Goal: Task Accomplishment & Management: Use online tool/utility

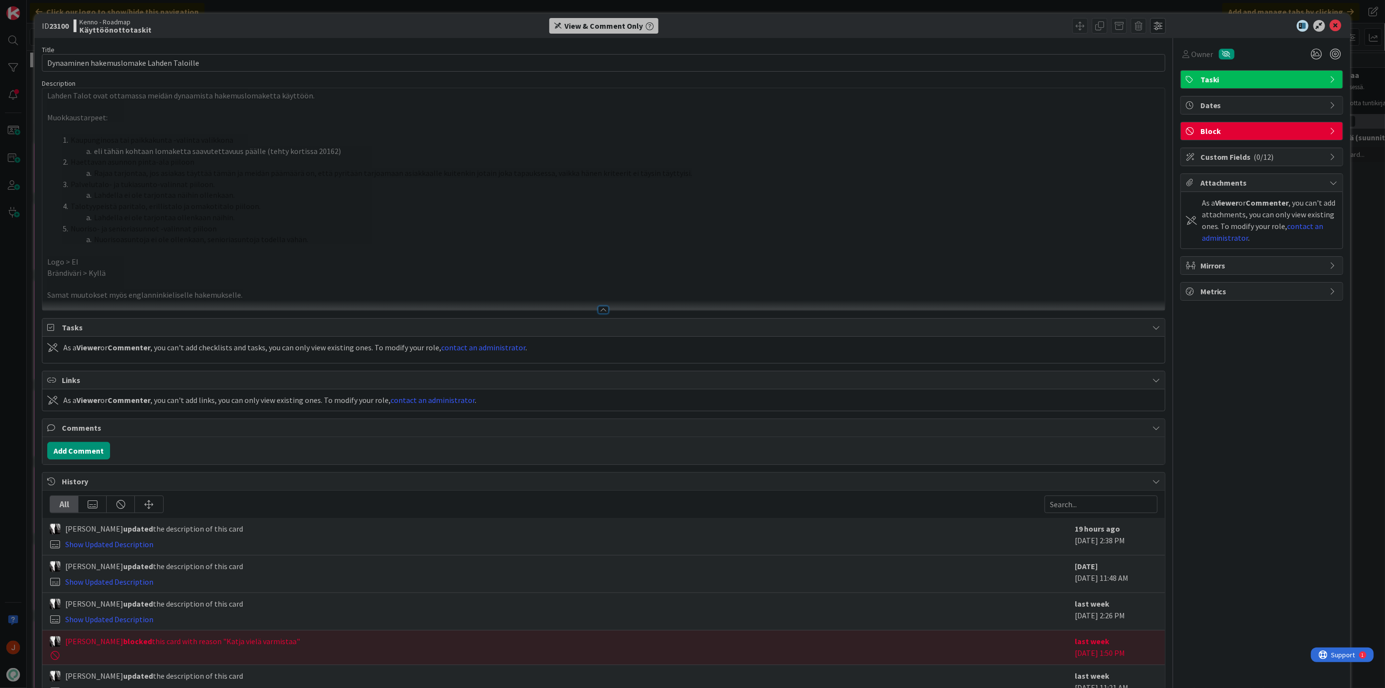
drag, startPoint x: 111, startPoint y: 288, endPoint x: 108, endPoint y: 283, distance: 5.6
click at [111, 288] on p at bounding box center [603, 283] width 1113 height 11
drag, startPoint x: 113, startPoint y: 275, endPoint x: 48, endPoint y: 263, distance: 66.3
click at [48, 263] on div "Lahden Talot ovat ottamassa meidän dynaamista hakemuslomaketta käyttöön. Muokka…" at bounding box center [603, 199] width 1122 height 222
copy div "Logo > EI Brändiväri > Kyllä"
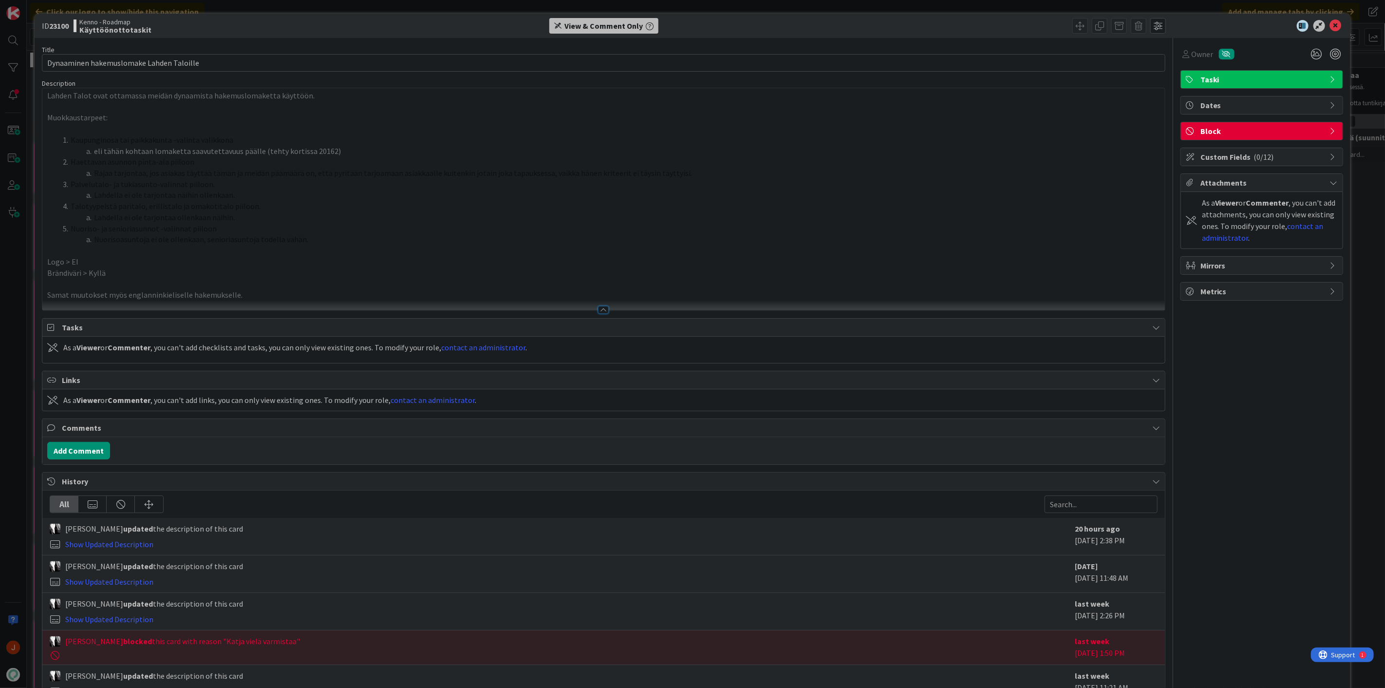
click at [638, 225] on li "Nuoriso- ja senioriasunnot -valinnat piiloon" at bounding box center [609, 228] width 1101 height 11
click at [393, 262] on p "Logo > EI" at bounding box center [603, 261] width 1113 height 11
click at [293, 168] on span "Rajaa tarjontaa, jos asiakas täyttää tämän ja meidän päämäärä on, että pyritään…" at bounding box center [393, 173] width 598 height 10
click at [319, 183] on li "Palvelutalo- ja tukiasunto-valinnat piiloon." at bounding box center [609, 184] width 1101 height 11
click at [1019, 22] on div at bounding box center [980, 26] width 372 height 16
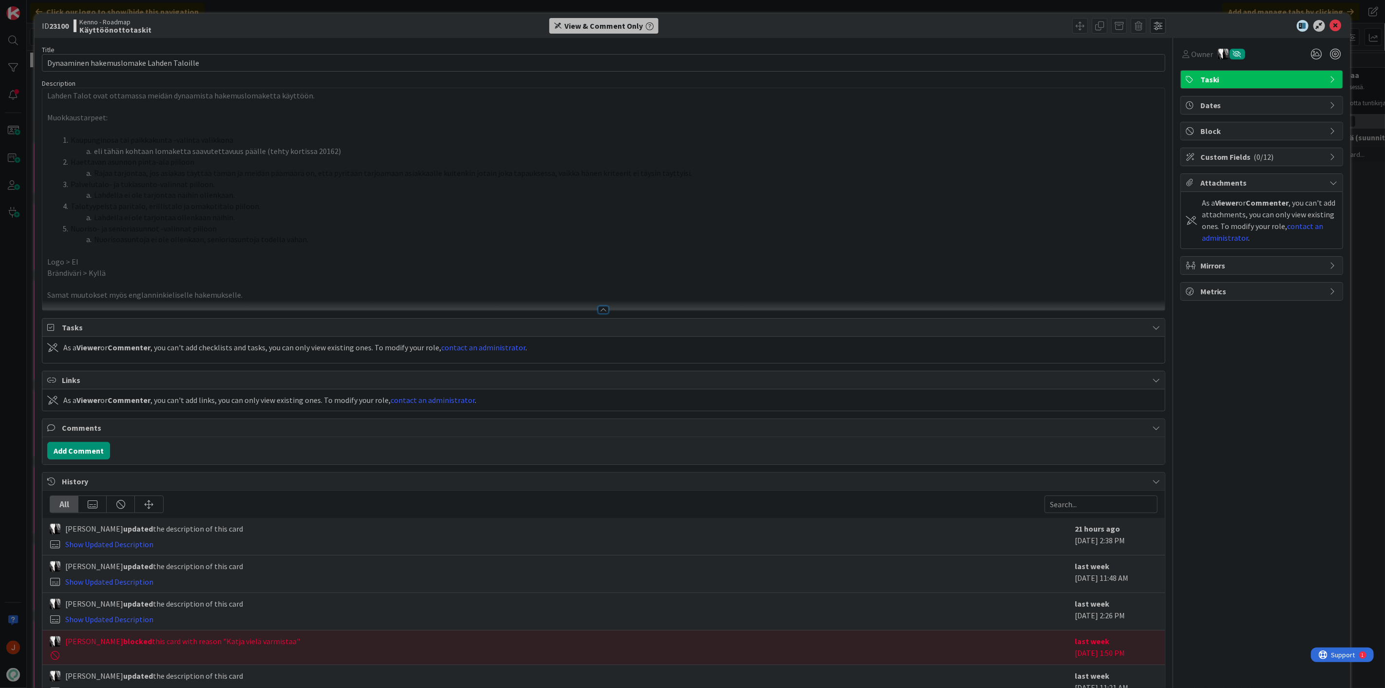
click at [105, 27] on b "Käyttöönottotaskit" at bounding box center [115, 30] width 72 height 8
click at [212, 200] on li "Lahdella ei ole tarjontaa näihin ollenkaan." at bounding box center [609, 194] width 1101 height 11
click at [1246, 264] on span "Mirrors" at bounding box center [1262, 266] width 125 height 12
click at [1244, 294] on span "Select..." at bounding box center [1253, 297] width 125 height 14
click at [1248, 361] on span "Datatyön seuranta" at bounding box center [1268, 360] width 129 height 15
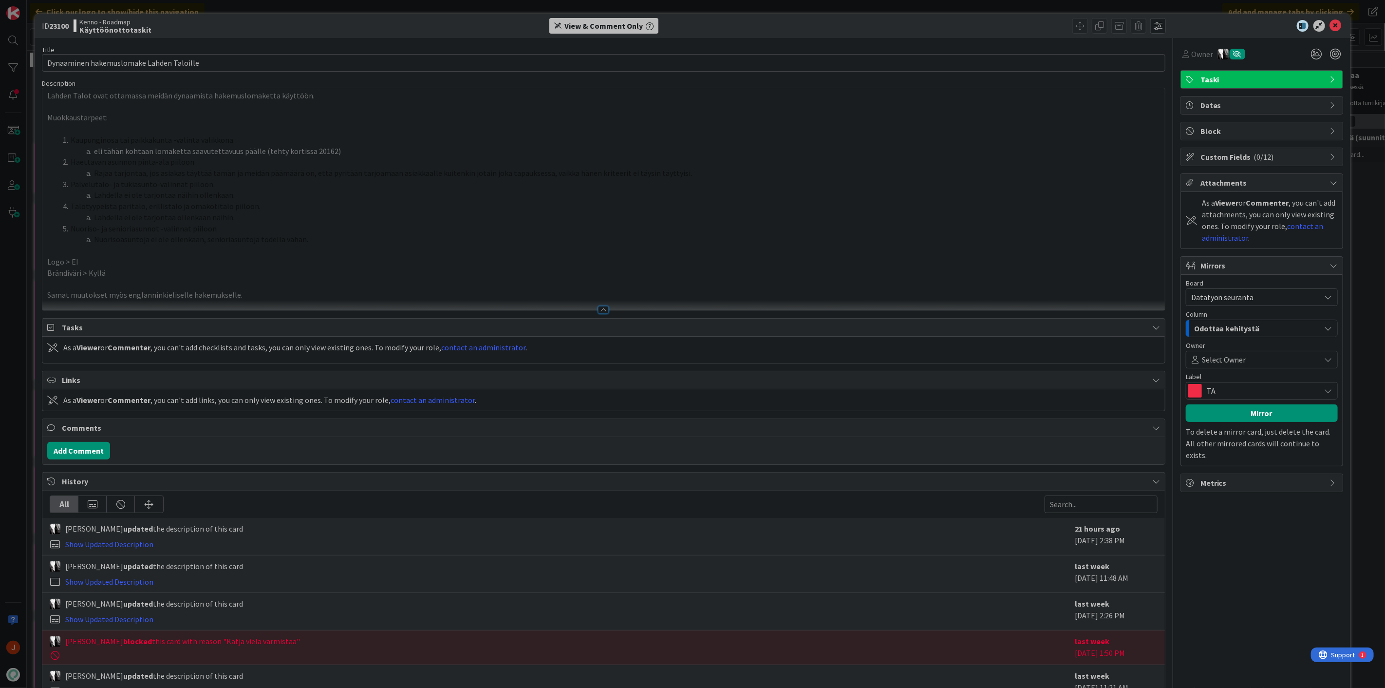
click at [1256, 333] on div "Odottaa kehitystä" at bounding box center [1256, 328] width 129 height 16
click at [1247, 386] on link "Työjono" at bounding box center [1261, 383] width 151 height 17
click at [1262, 393] on span "TA" at bounding box center [1261, 391] width 109 height 14
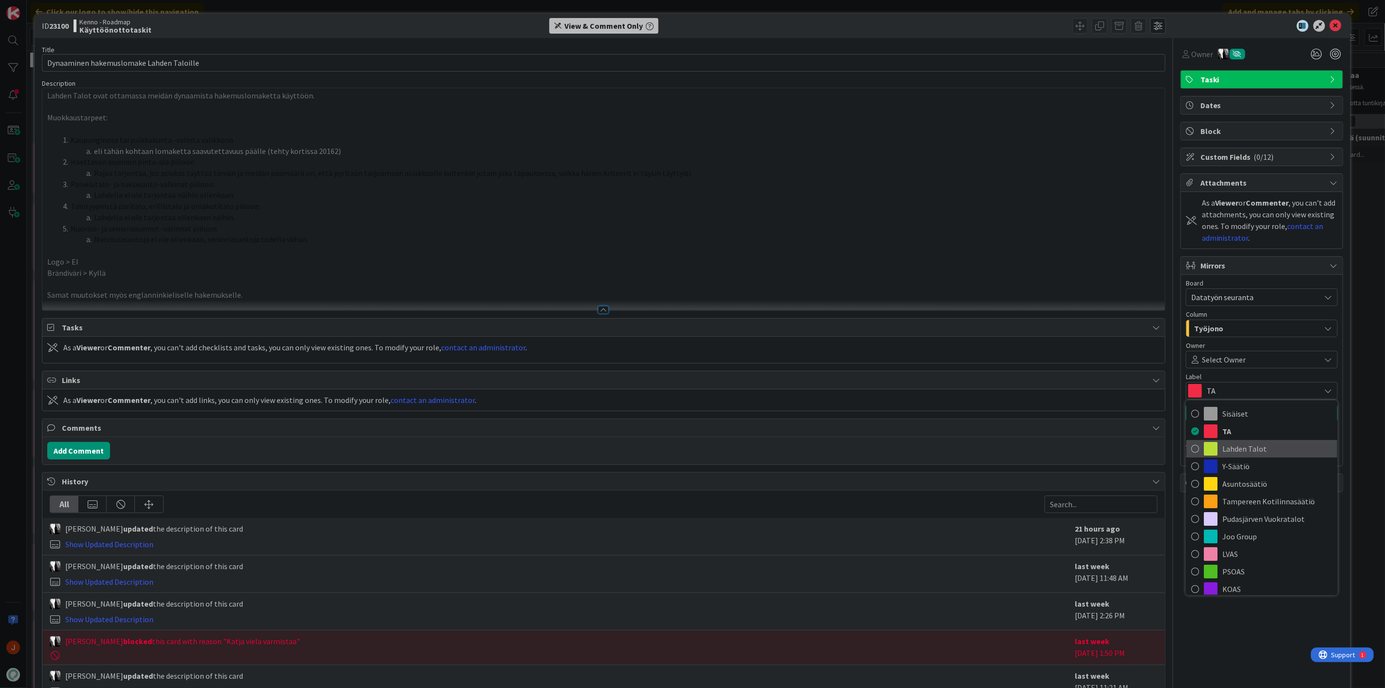
click at [1250, 444] on span "Lahden Talot" at bounding box center [1277, 448] width 110 height 15
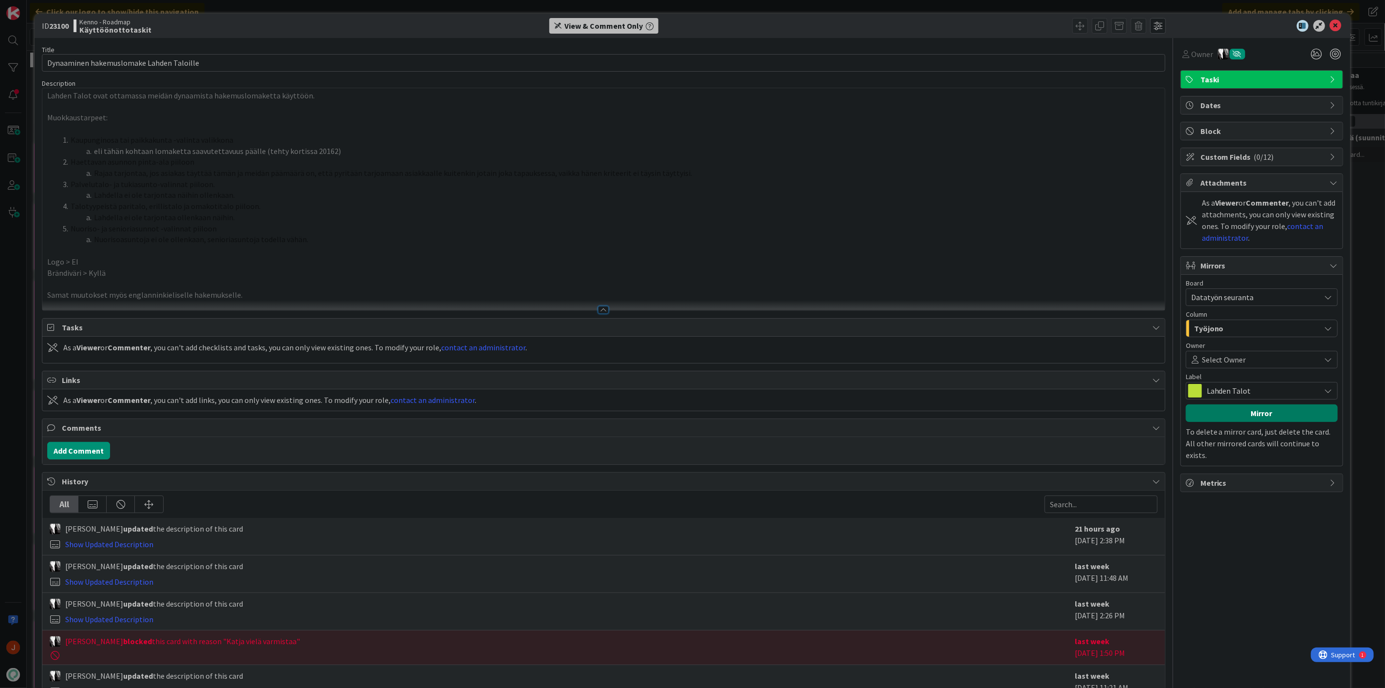
click at [1260, 415] on button "Mirror" at bounding box center [1262, 413] width 152 height 18
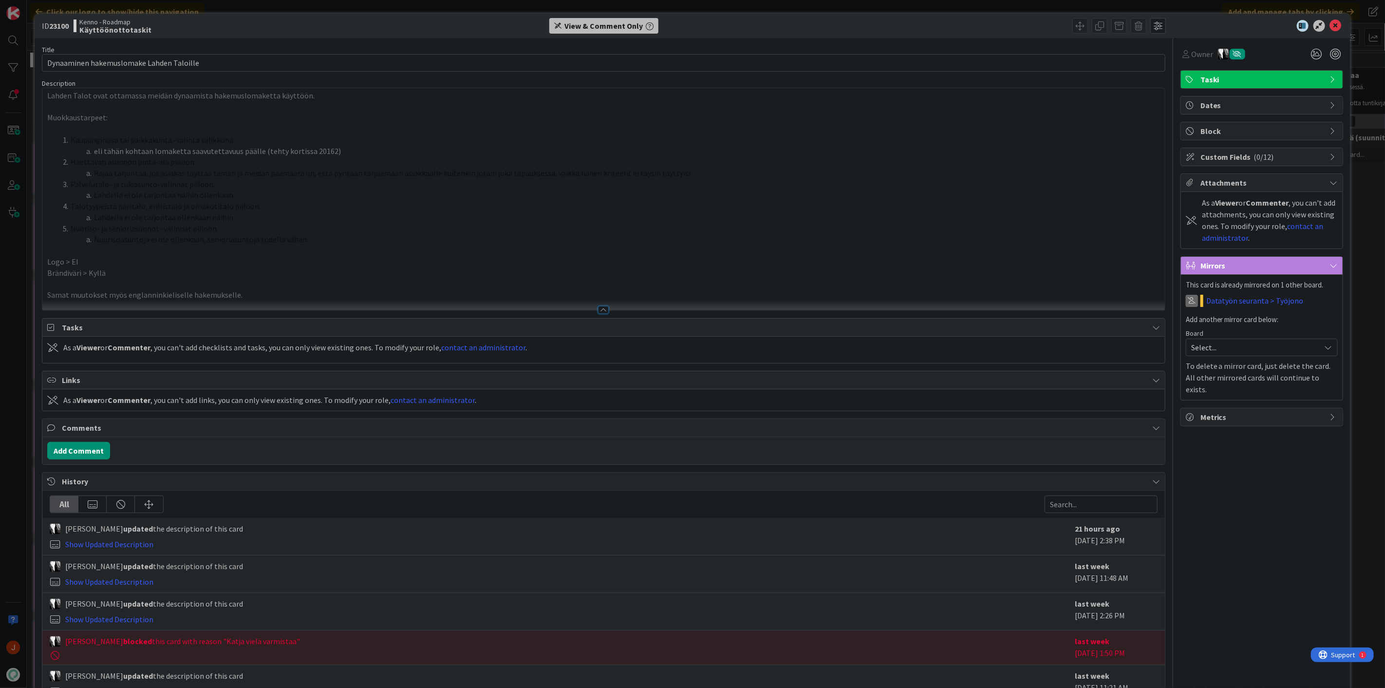
drag, startPoint x: 1238, startPoint y: 447, endPoint x: 1252, endPoint y: 461, distance: 20.0
click at [1238, 447] on div "Owner Taski Dates Block Custom Fields ( 0/12 ) Attachments As a Viewer or Comme…" at bounding box center [1261, 381] width 163 height 686
click at [1226, 263] on span "Mirrors" at bounding box center [1262, 266] width 125 height 12
drag, startPoint x: 1325, startPoint y: 25, endPoint x: 1313, endPoint y: 30, distance: 12.7
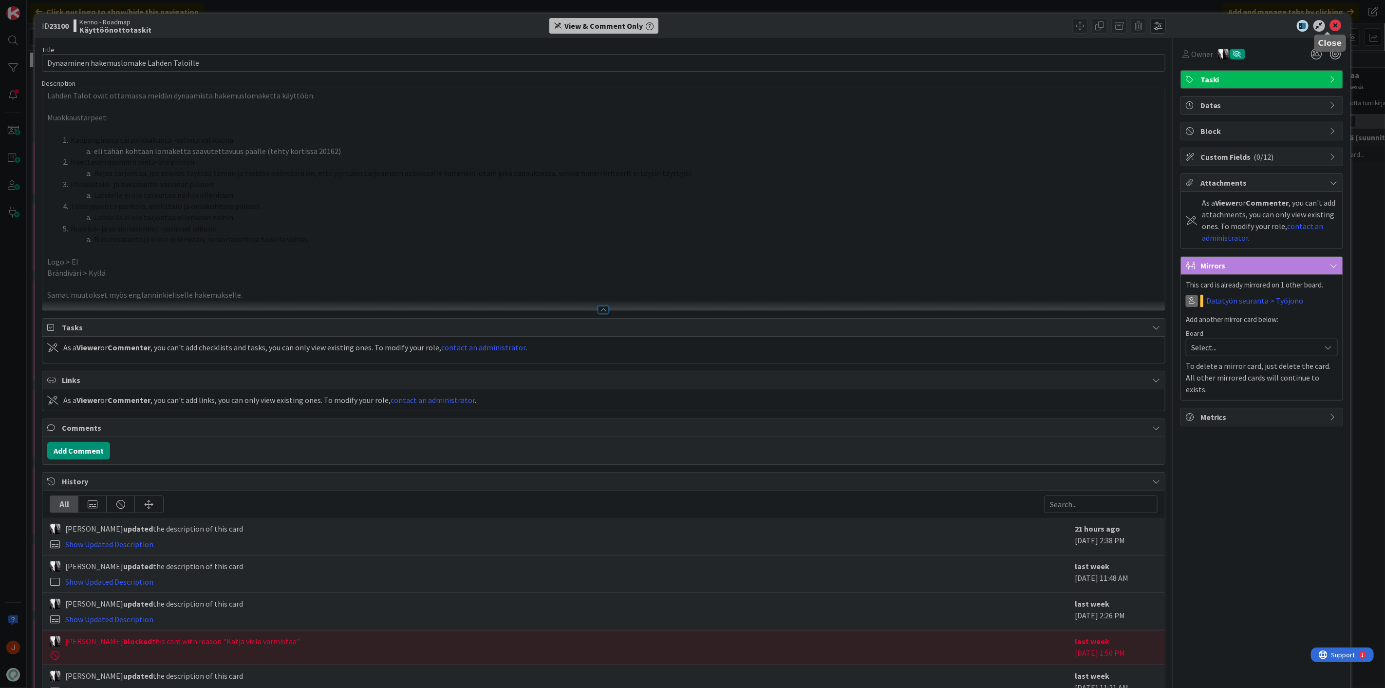
click at [1330, 25] on icon at bounding box center [1336, 26] width 12 height 12
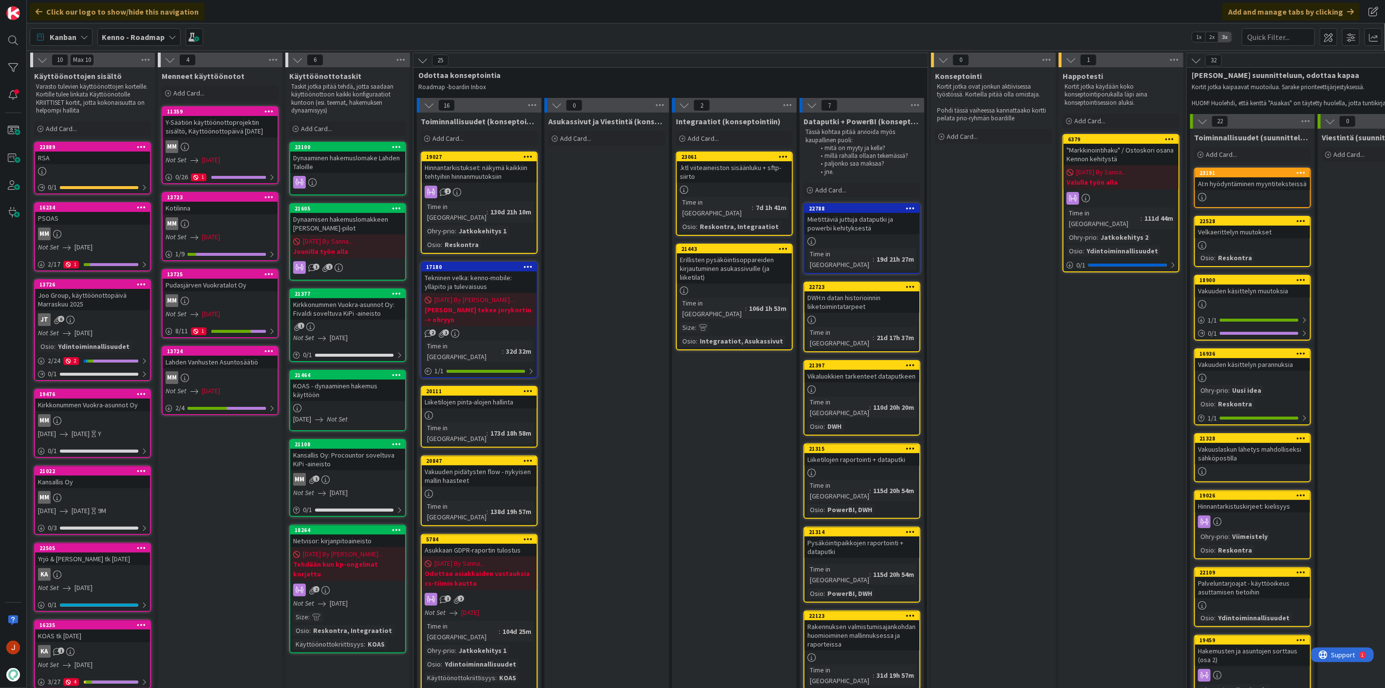
drag, startPoint x: 604, startPoint y: 376, endPoint x: 572, endPoint y: 348, distance: 42.4
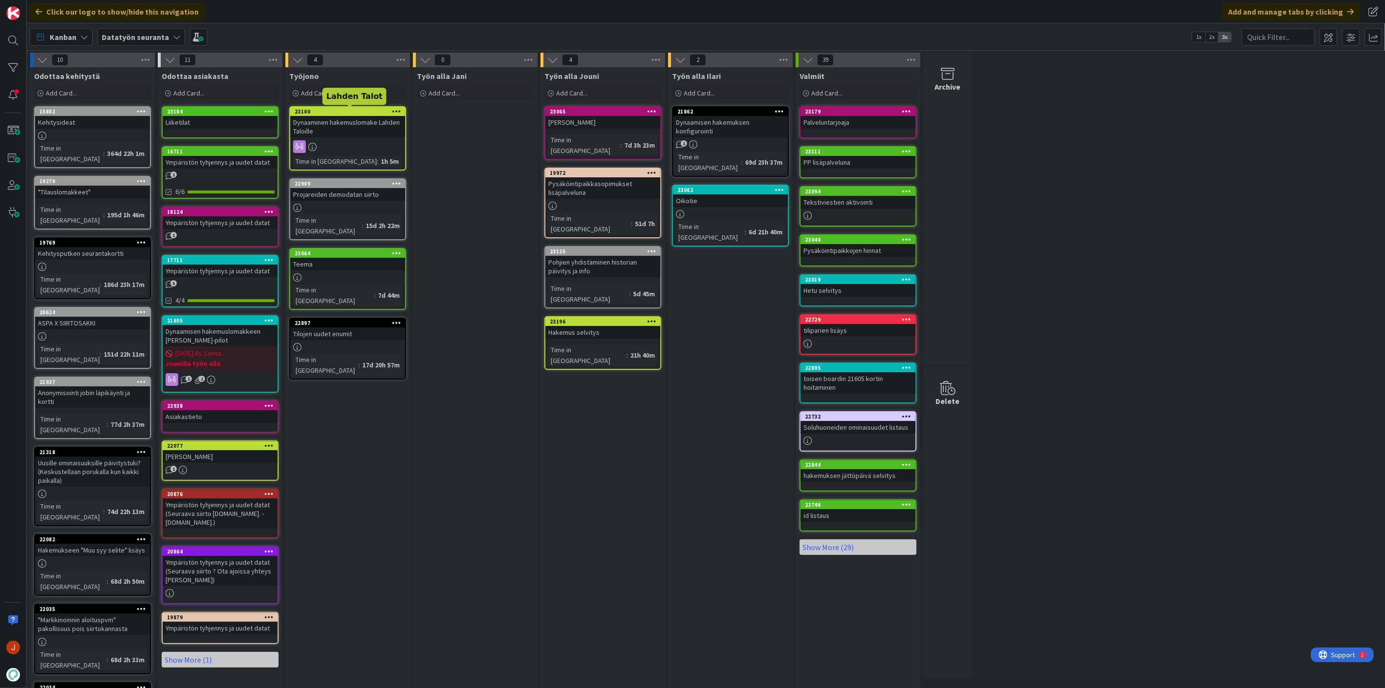
click at [342, 124] on div "Dynaaminen hakemuslomake Lahden Taloille" at bounding box center [347, 126] width 115 height 21
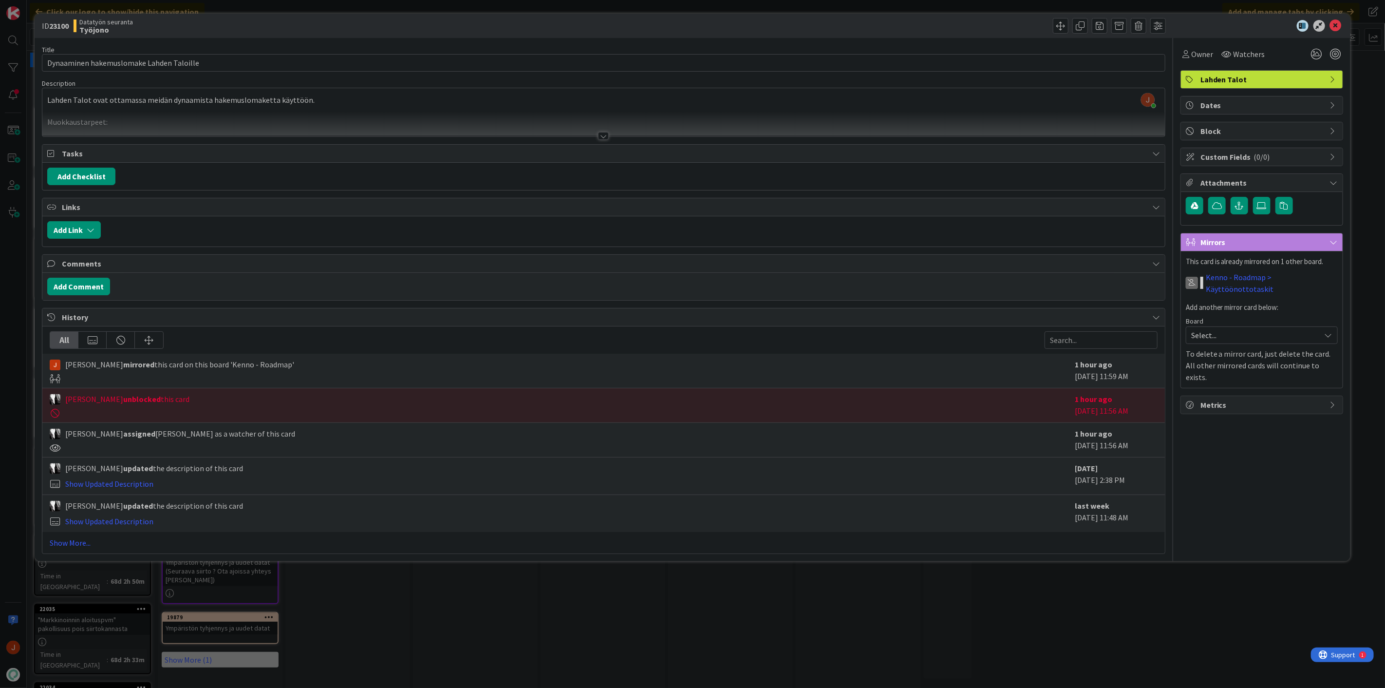
drag, startPoint x: 606, startPoint y: 134, endPoint x: 591, endPoint y: 141, distance: 17.2
click at [606, 134] on div at bounding box center [603, 136] width 11 height 8
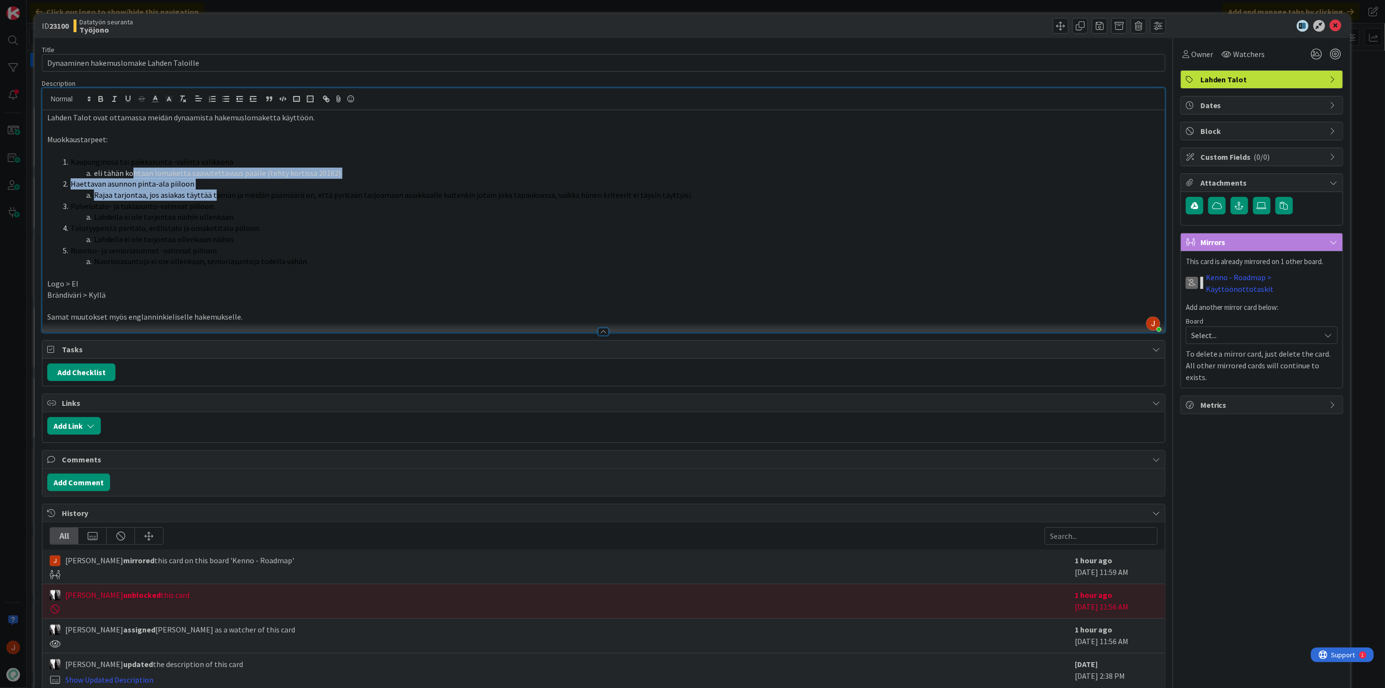
drag, startPoint x: 132, startPoint y: 174, endPoint x: 210, endPoint y: 194, distance: 80.3
click at [210, 194] on ol "Kaupunginosa tai paikkakunta -valinta valikkona eli tähän kohtaan lomaketta saa…" at bounding box center [603, 211] width 1113 height 111
drag, startPoint x: 293, startPoint y: 200, endPoint x: 165, endPoint y: 193, distance: 128.7
click at [293, 200] on ol "Kaupunginosa tai paikkakunta -valinta valikkona eli tähän kohtaan lomaketta saa…" at bounding box center [603, 211] width 1113 height 111
drag, startPoint x: 149, startPoint y: 191, endPoint x: 164, endPoint y: 193, distance: 14.7
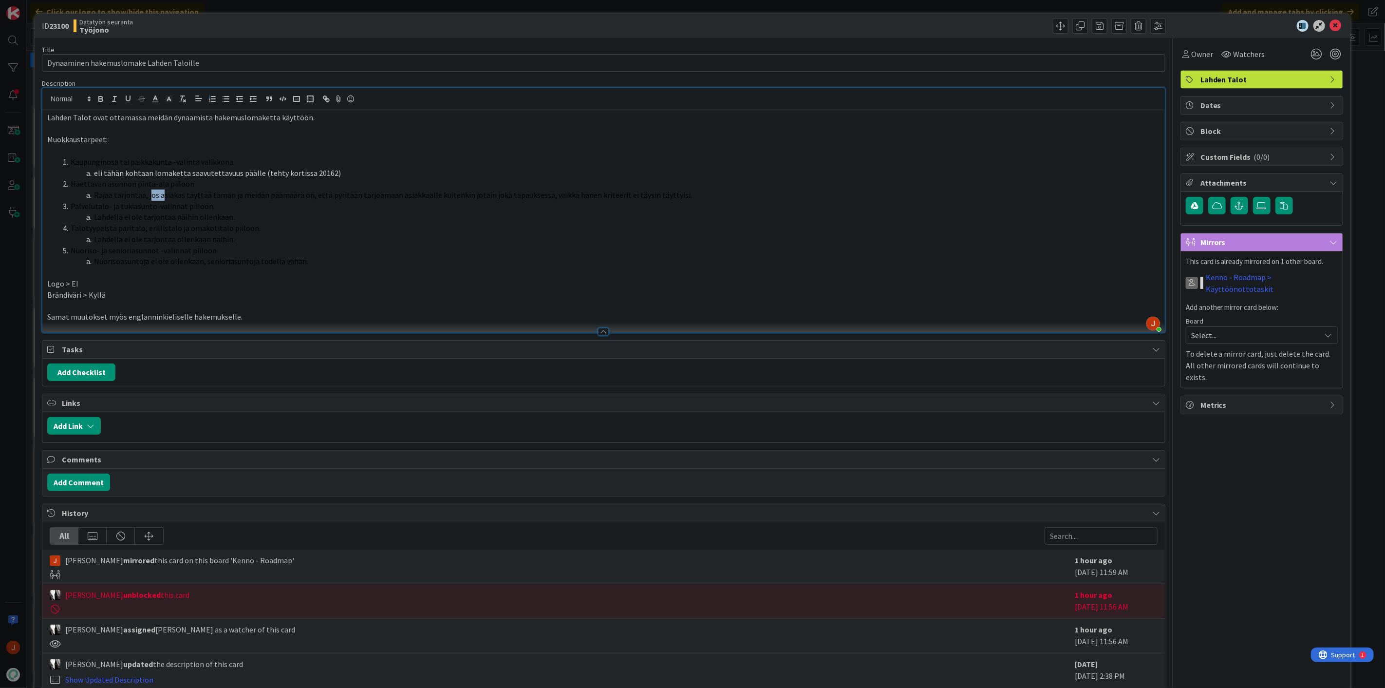
click at [164, 193] on span "Rajaa tarjontaa, jos asiakas täyttää tämän ja meidän päämäärä on, että pyritään…" at bounding box center [393, 195] width 598 height 10
drag, startPoint x: 135, startPoint y: 180, endPoint x: 220, endPoint y: 188, distance: 85.1
click at [220, 187] on li "Haettavan asunnon pinta-ala piiloon" at bounding box center [609, 183] width 1101 height 11
